Goal: Information Seeking & Learning: Check status

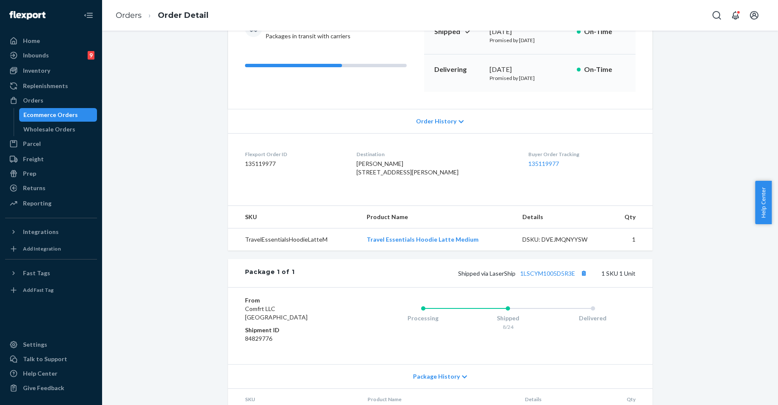
scroll to position [159, 0]
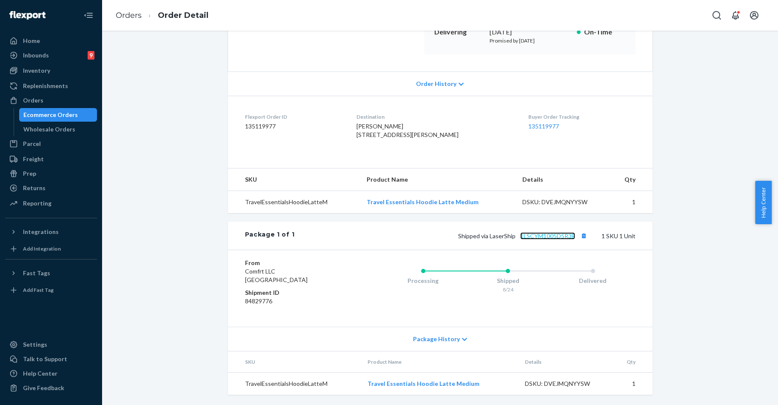
click at [554, 234] on link "1LSCYM1005D5R3E" at bounding box center [547, 235] width 55 height 7
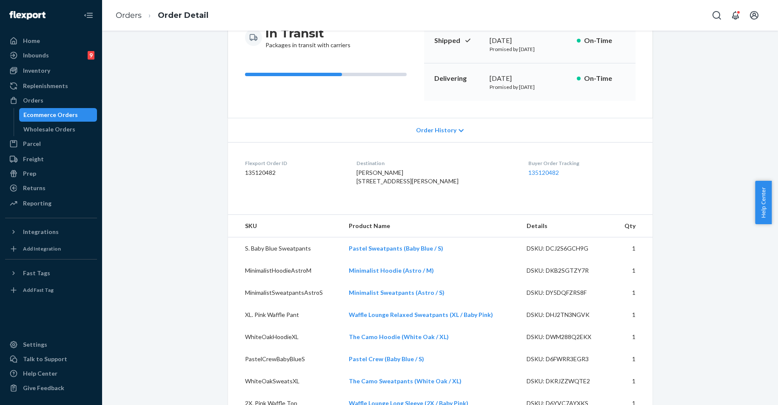
scroll to position [170, 0]
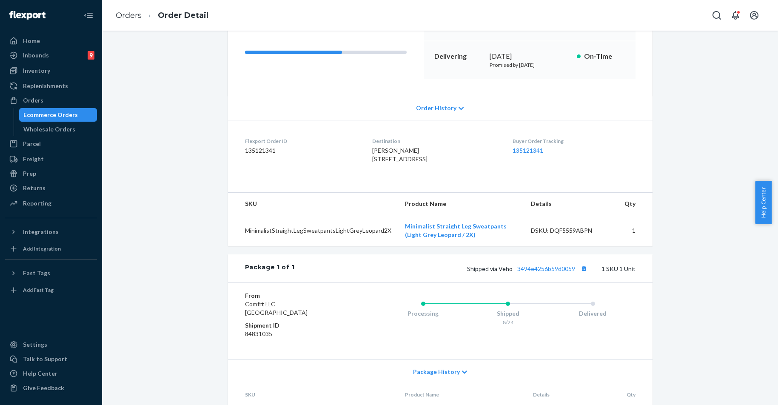
scroll to position [176, 0]
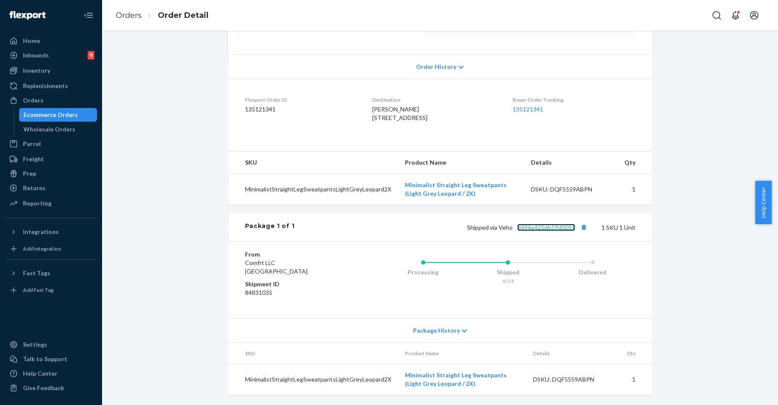
click at [558, 225] on link "3494e4256b59d0059" at bounding box center [546, 227] width 58 height 7
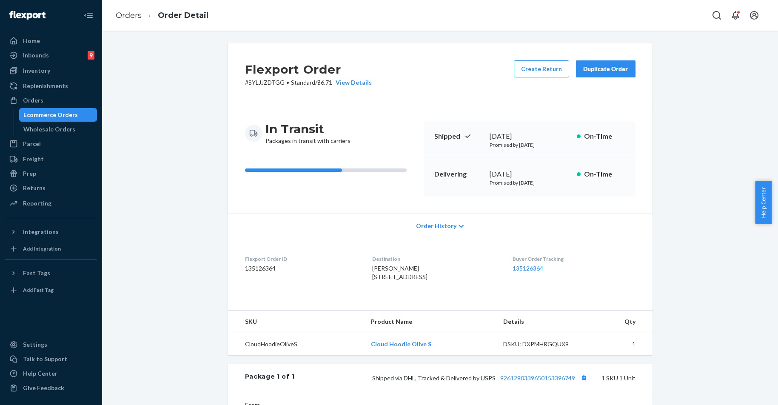
scroll to position [159, 0]
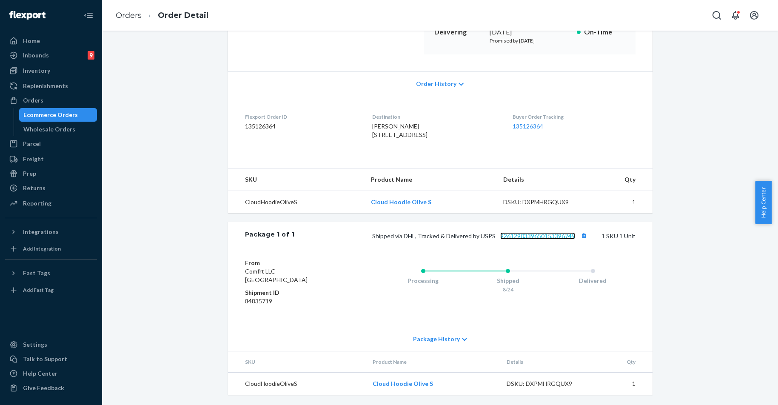
click at [557, 234] on link "9261290339650153396749" at bounding box center [537, 235] width 75 height 7
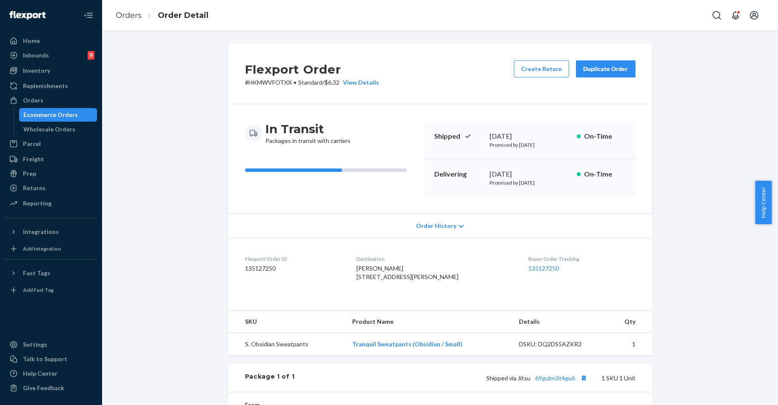
scroll to position [128, 0]
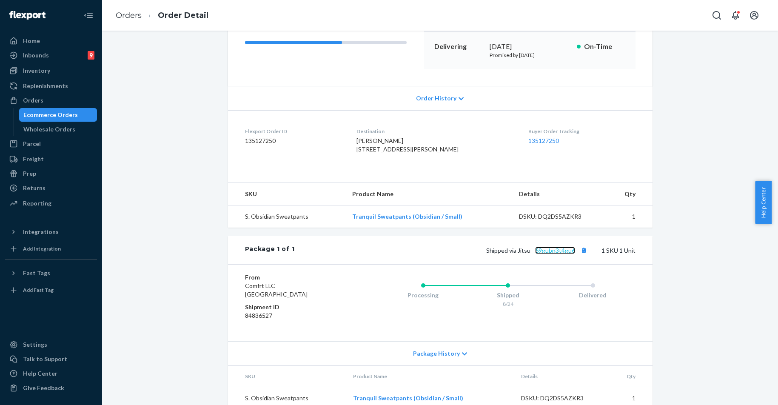
click at [546, 254] on link "69gubn3t4gu6" at bounding box center [555, 250] width 40 height 7
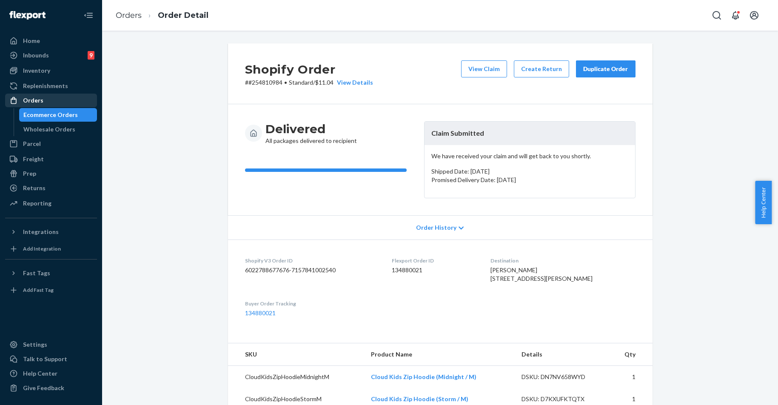
click at [37, 95] on div "Orders" at bounding box center [51, 100] width 90 height 12
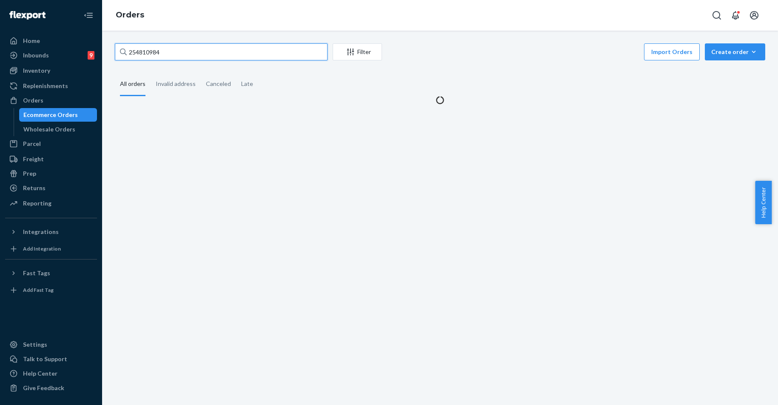
click at [145, 46] on input "254810984" at bounding box center [221, 51] width 213 height 17
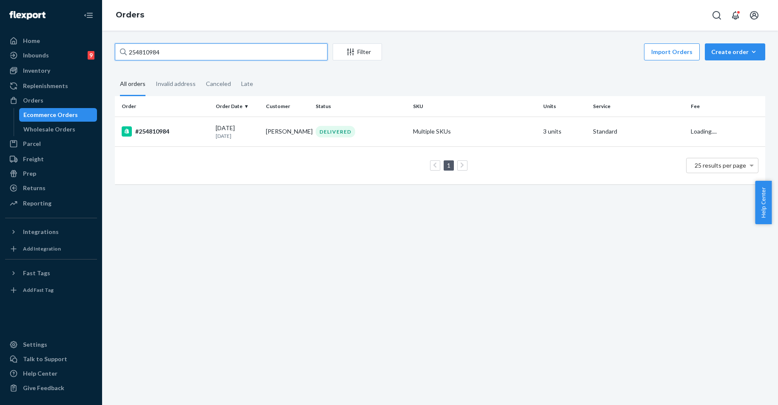
paste input "785953"
type input "254785953"
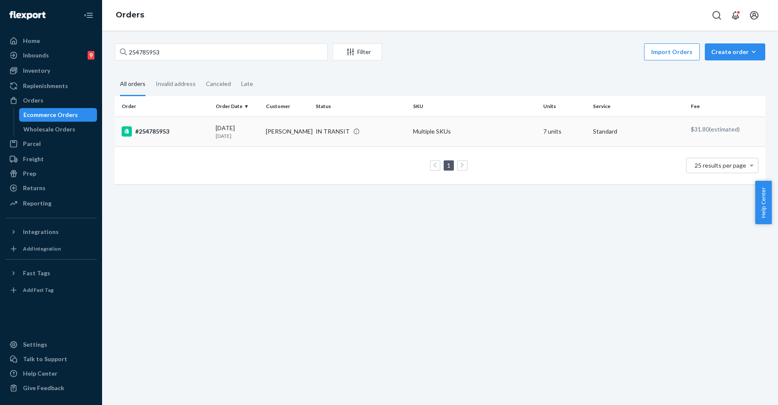
click at [161, 134] on div "#254785953" at bounding box center [165, 131] width 87 height 10
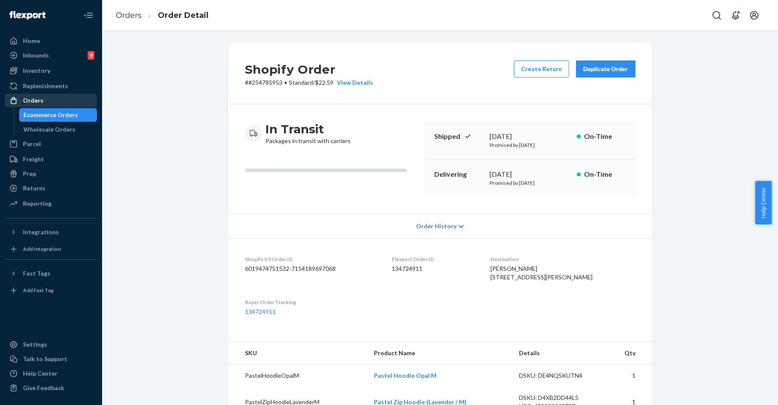
click at [47, 100] on div "Orders" at bounding box center [51, 100] width 90 height 12
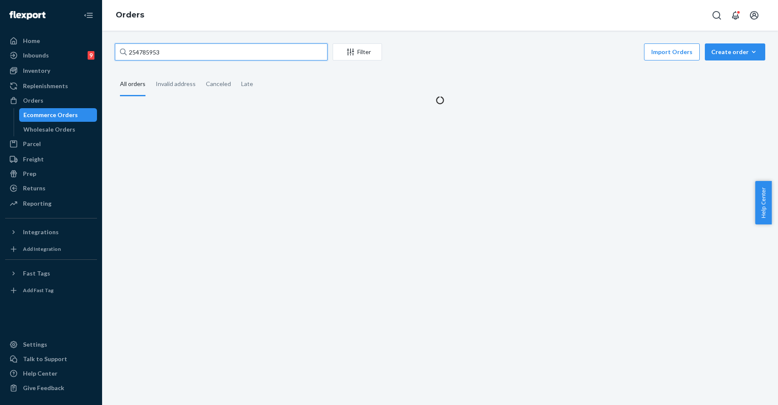
click at [174, 56] on input "254785953" at bounding box center [221, 51] width 213 height 17
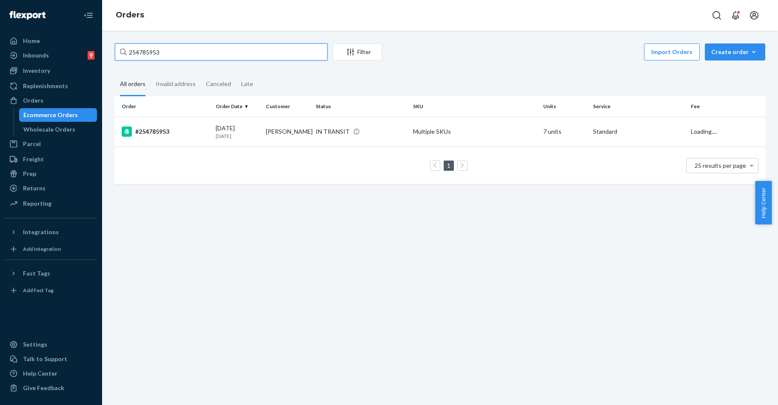
click at [174, 56] on input "254785953" at bounding box center [221, 51] width 213 height 17
paste input "379237"
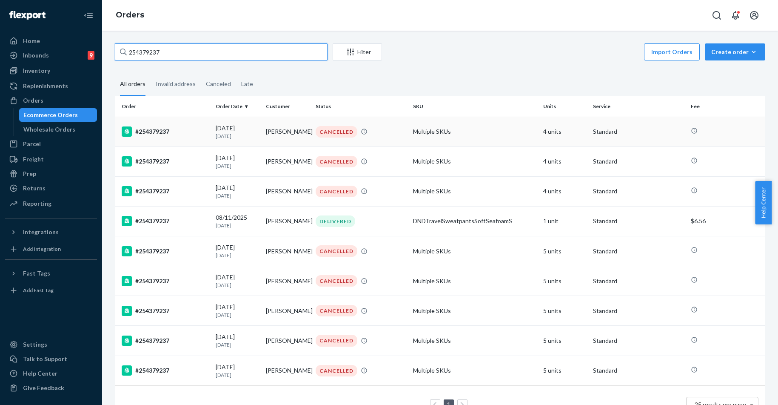
type input "254379237"
click at [164, 129] on div "#254379237" at bounding box center [165, 131] width 87 height 10
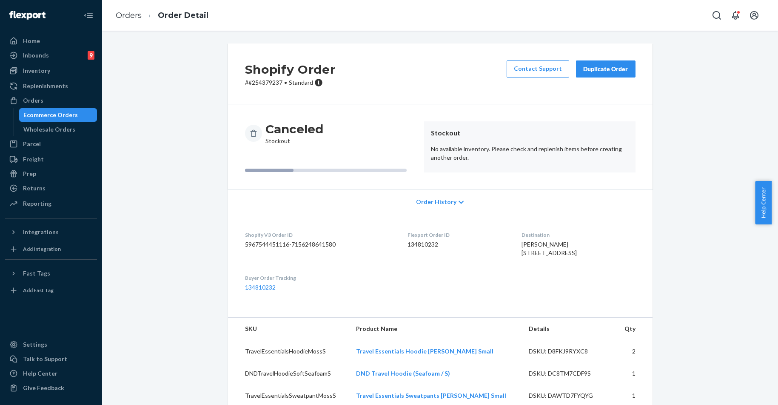
click at [595, 60] on button "Duplicate Order" at bounding box center [606, 68] width 60 height 17
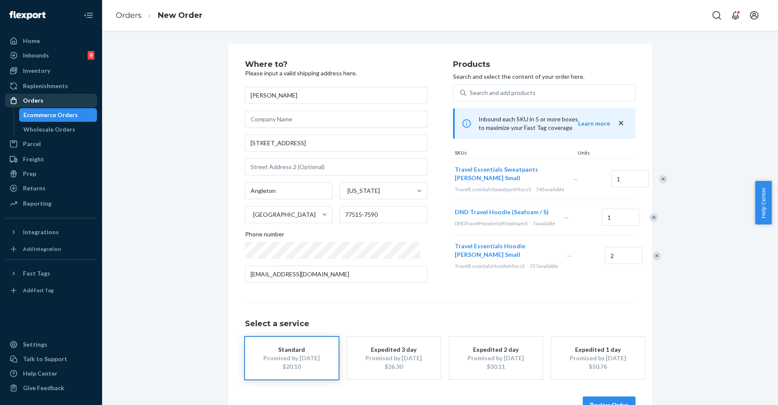
click at [46, 97] on div "Orders" at bounding box center [51, 100] width 90 height 12
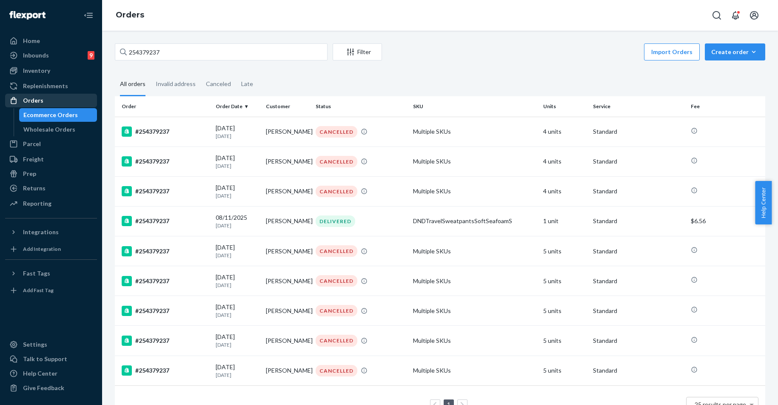
click at [41, 102] on div "Orders" at bounding box center [33, 100] width 20 height 9
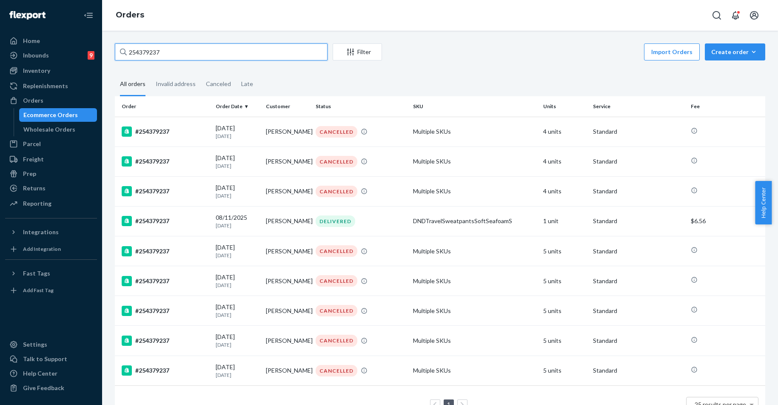
click at [173, 47] on input "254379237" at bounding box center [221, 51] width 213 height 17
paste input "780661"
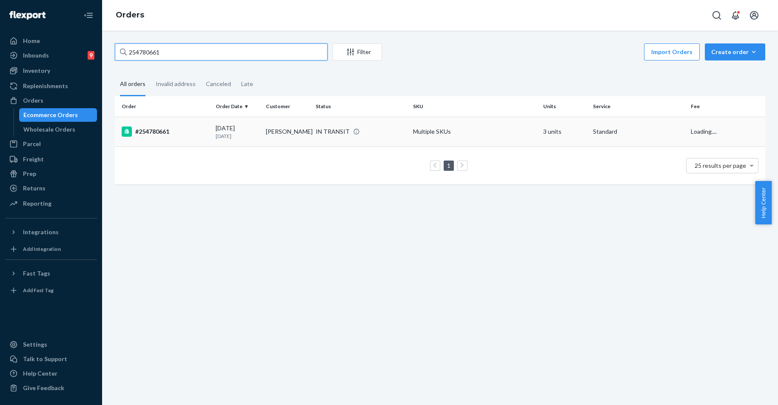
type input "254780661"
click at [182, 128] on div "#254780661" at bounding box center [165, 131] width 87 height 10
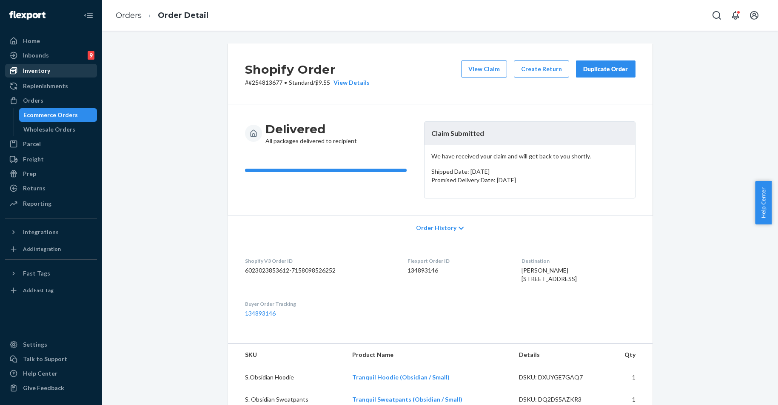
click at [60, 72] on div "Inventory" at bounding box center [51, 71] width 90 height 12
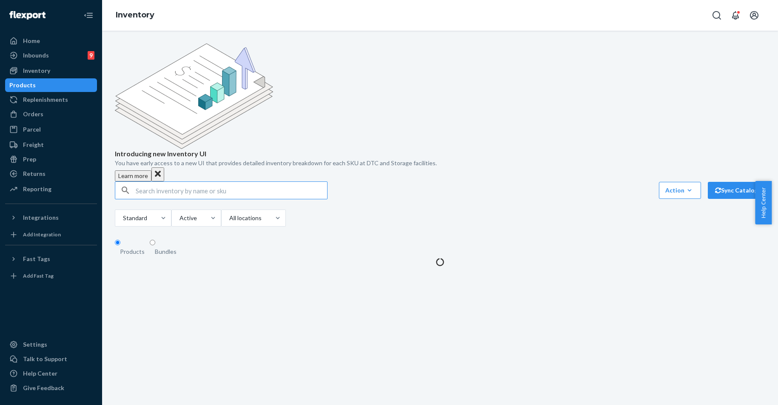
click at [214, 182] on input "text" at bounding box center [231, 190] width 191 height 17
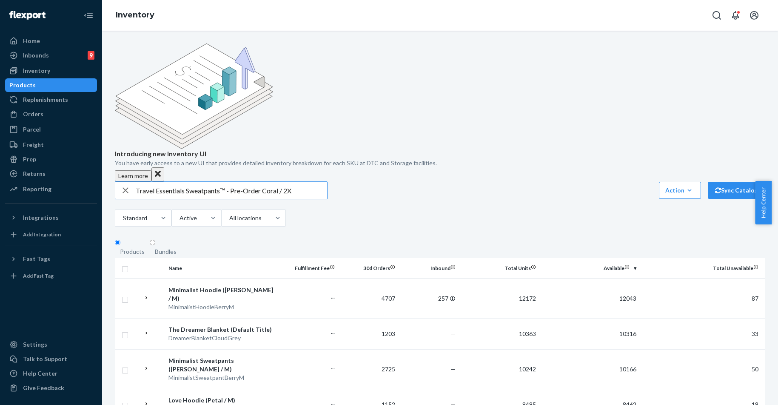
drag, startPoint x: 269, startPoint y: 127, endPoint x: 263, endPoint y: 126, distance: 6.0
click at [263, 182] on input "Travel Essentials Sweatpants™ - Pre-Order Coral / 2X" at bounding box center [231, 190] width 191 height 17
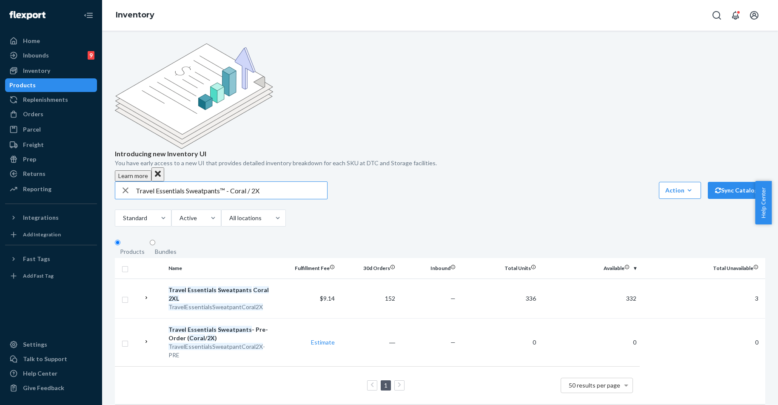
click at [211, 182] on input "Travel Essentials Sweatpants™ - Coral / 2X" at bounding box center [231, 190] width 191 height 17
paste input "Hoodie™ - Pre-Order"
drag, startPoint x: 219, startPoint y: 126, endPoint x: 250, endPoint y: 125, distance: 31.5
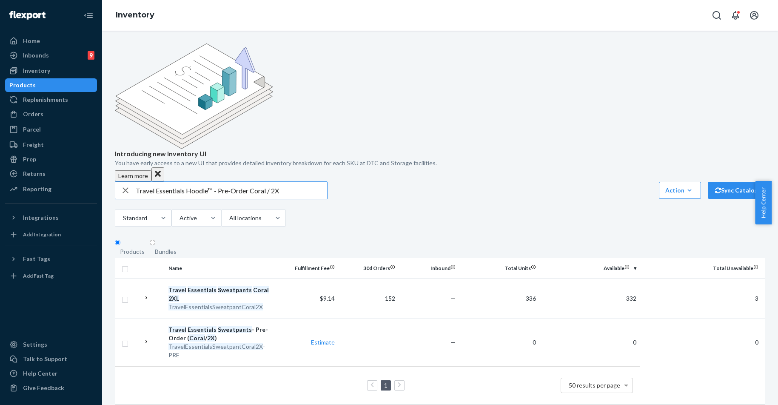
click at [250, 182] on input "Travel Essentials Hoodie™ - Pre-Order Coral / 2X" at bounding box center [231, 190] width 191 height 17
type input "Travel Essentials Hoodie™ - Coral / 2X"
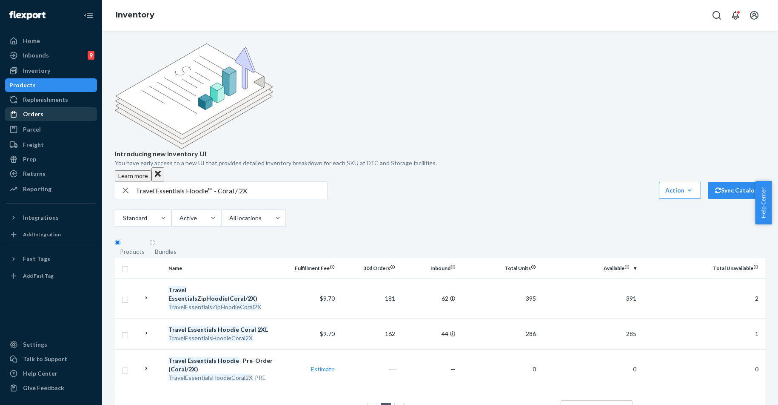
click at [40, 109] on div "Orders" at bounding box center [51, 114] width 90 height 12
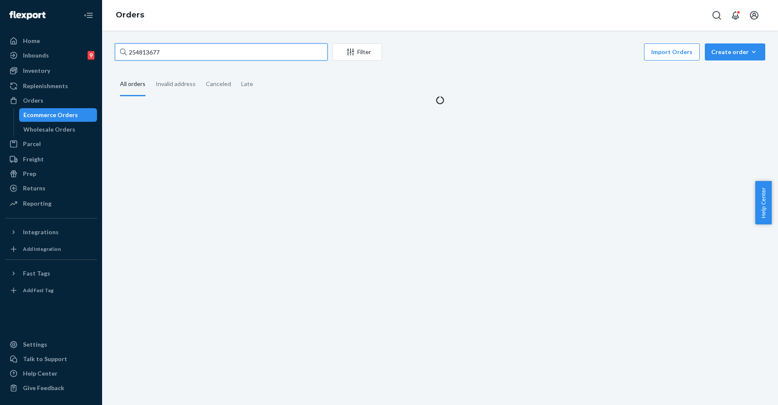
click at [192, 60] on input "254813677" at bounding box center [221, 51] width 213 height 17
paste input "798135"
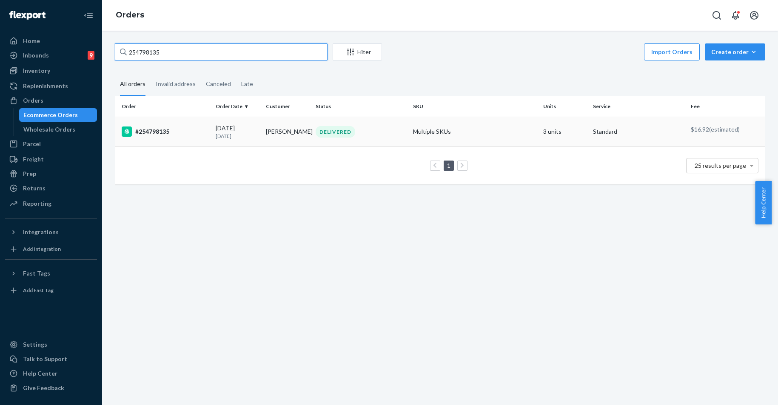
type input "254798135"
click at [149, 137] on div "#254798135" at bounding box center [165, 131] width 87 height 10
